Goal: Find specific page/section: Find specific page/section

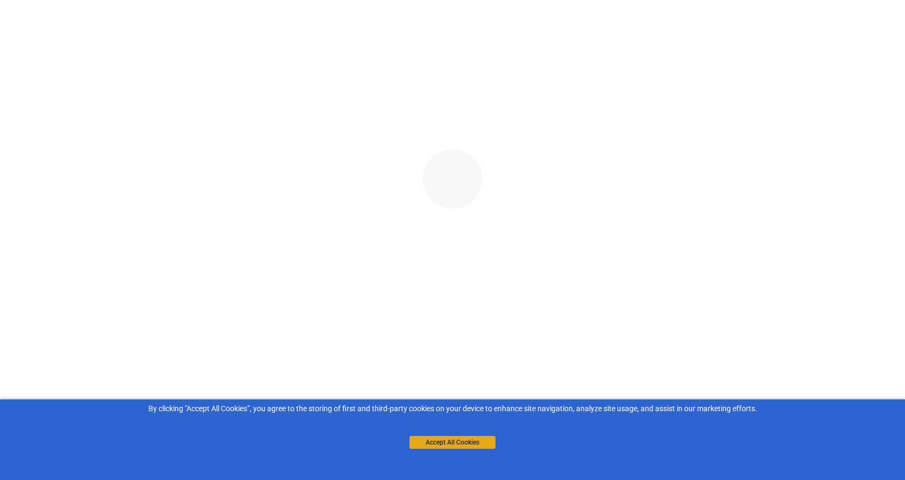
click at [447, 443] on button "Accept All Cookies" at bounding box center [452, 442] width 86 height 13
